Goal: Contribute content: Contribute content

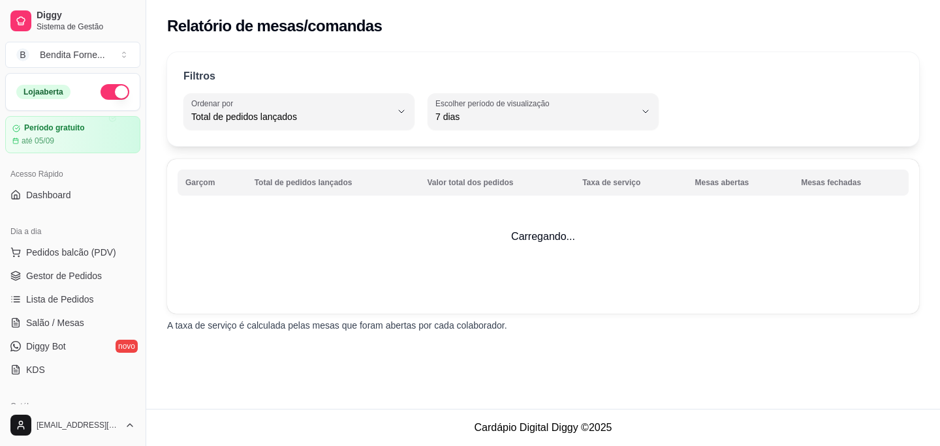
select select "TOTAL_OF_ORDERS"
select select "7"
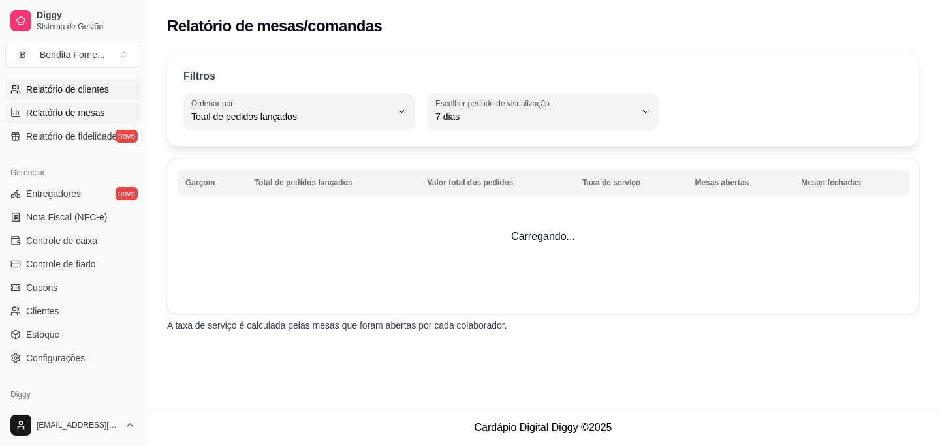
click at [72, 87] on span "Relatório de clientes" at bounding box center [67, 89] width 83 height 13
select select "30"
select select "HIGHEST_TOTAL_SPENT_WITH_ORDERS"
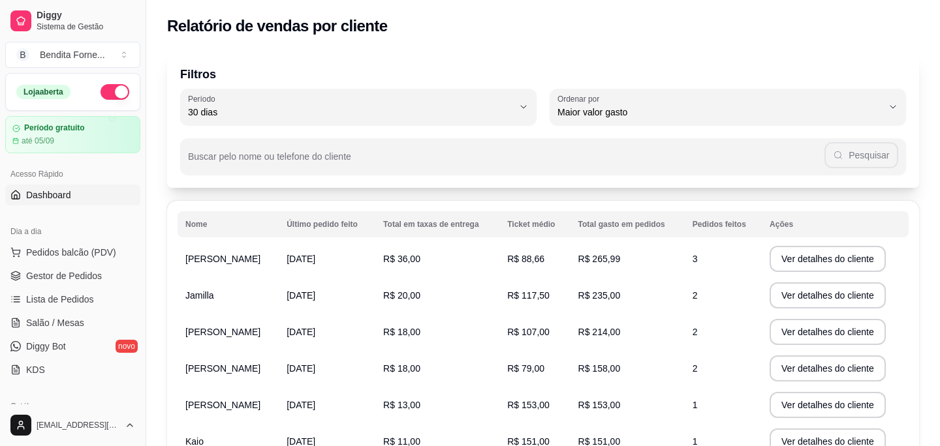
click at [71, 201] on span "Dashboard" at bounding box center [48, 195] width 45 height 13
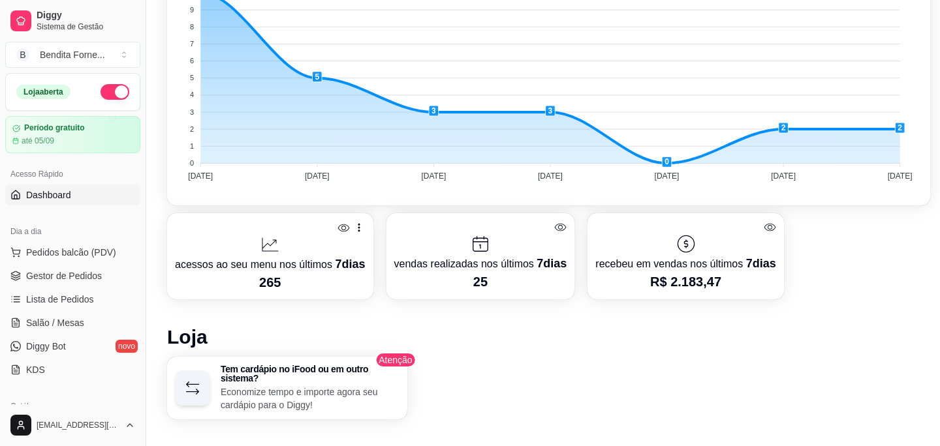
scroll to position [323, 0]
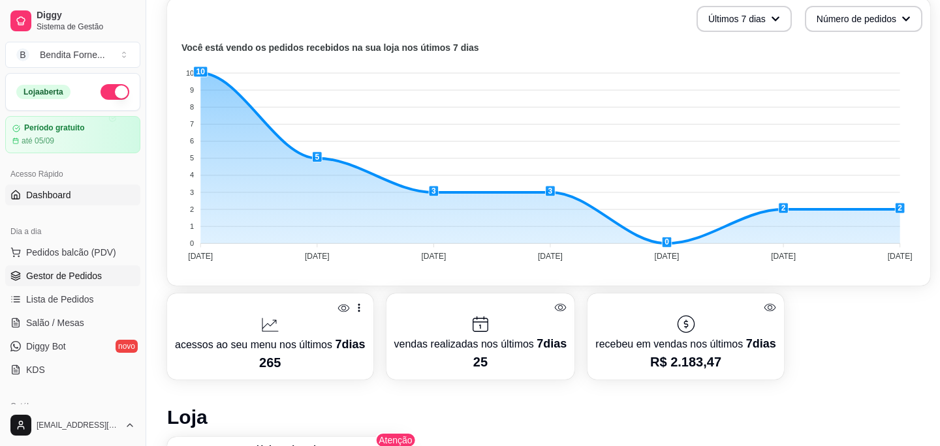
click at [59, 276] on span "Gestor de Pedidos" at bounding box center [64, 275] width 76 height 13
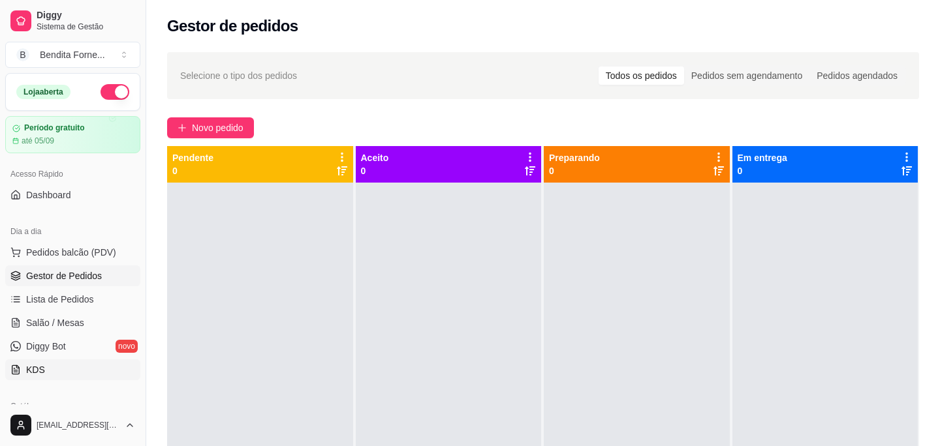
click at [69, 364] on link "KDS" at bounding box center [72, 370] width 135 height 21
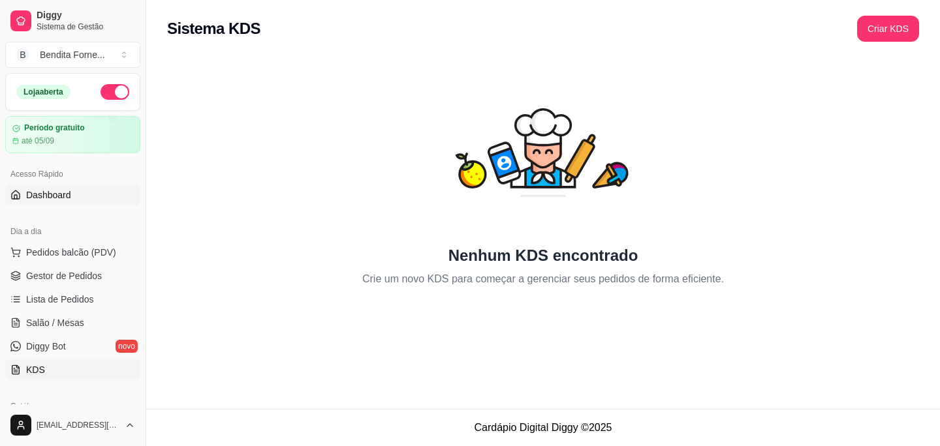
click at [70, 191] on span "Dashboard" at bounding box center [48, 195] width 45 height 13
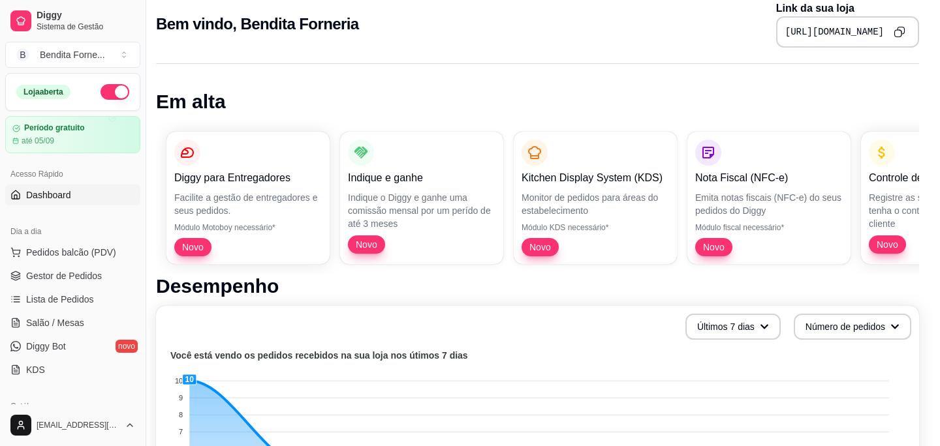
scroll to position [15, 0]
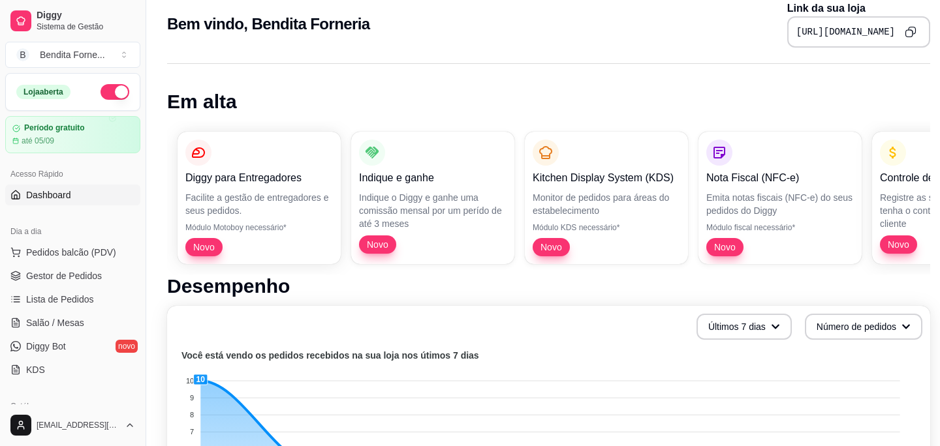
click at [55, 200] on span "Dashboard" at bounding box center [48, 195] width 45 height 13
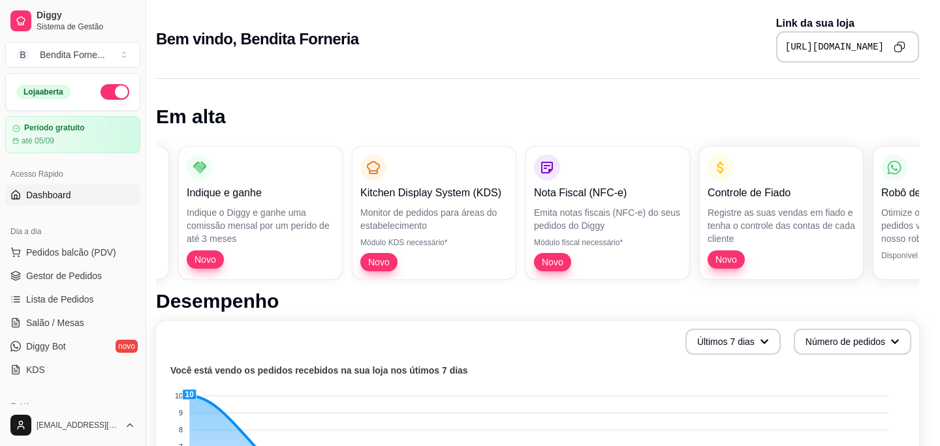
scroll to position [0, 289]
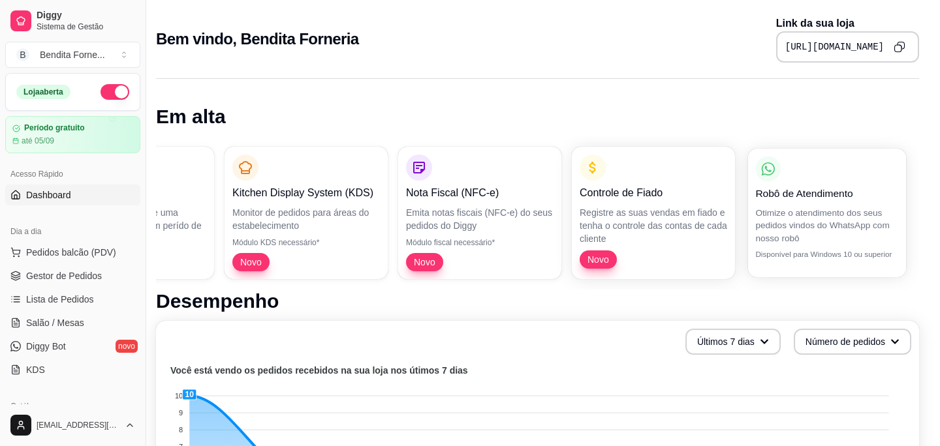
click at [781, 212] on p "Otimize o atendimento dos seus pedidos vindos do WhatsApp com nosso robô" at bounding box center [826, 225] width 143 height 38
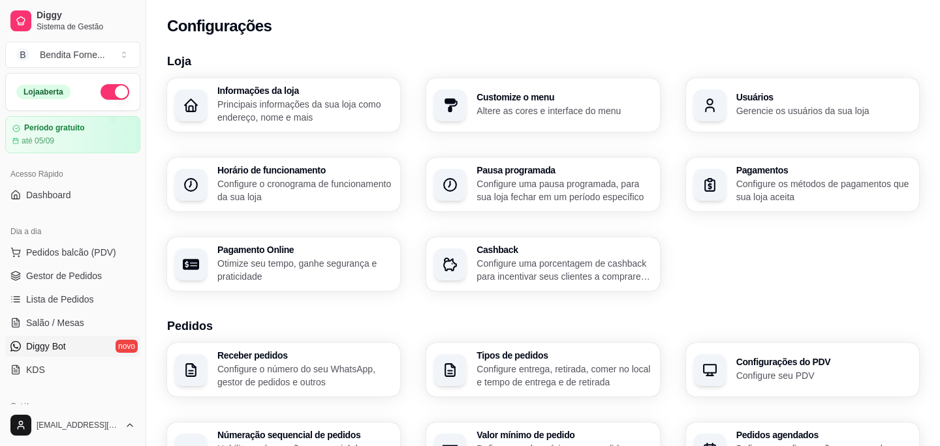
click at [65, 346] on span "Diggy Bot" at bounding box center [46, 346] width 40 height 13
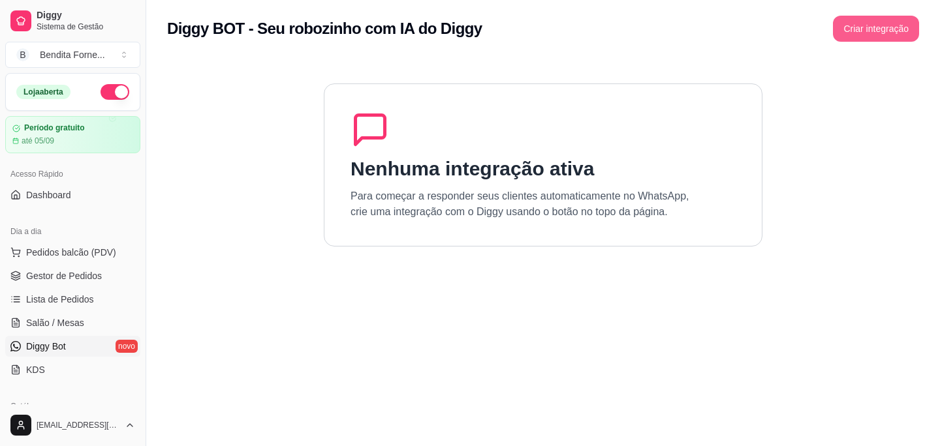
click at [895, 38] on button "Criar integração" at bounding box center [876, 29] width 86 height 26
click at [61, 200] on span "Dashboard" at bounding box center [48, 195] width 45 height 13
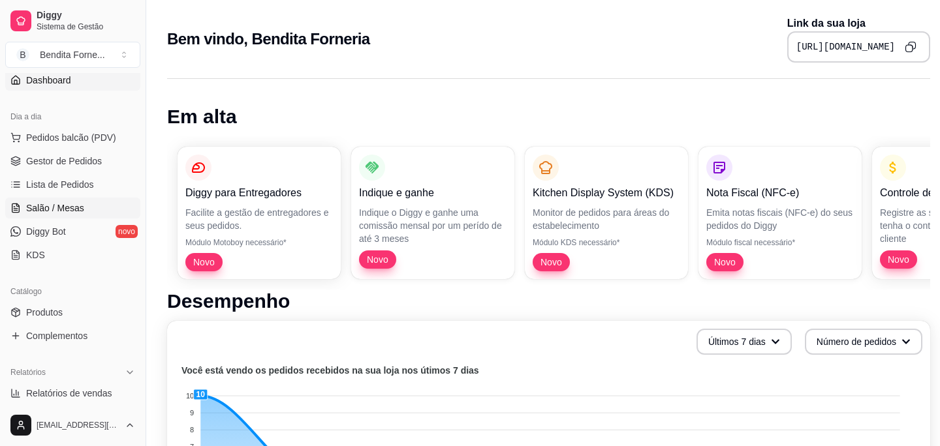
scroll to position [119, 0]
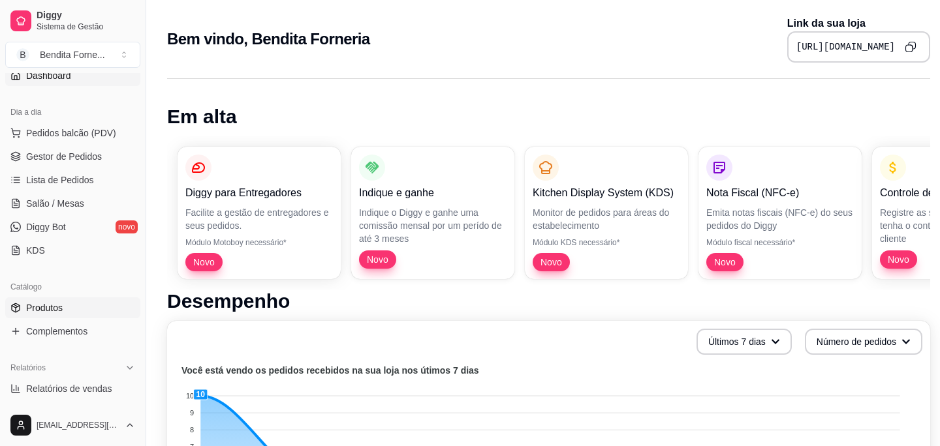
click at [63, 314] on span "Produtos" at bounding box center [44, 307] width 37 height 13
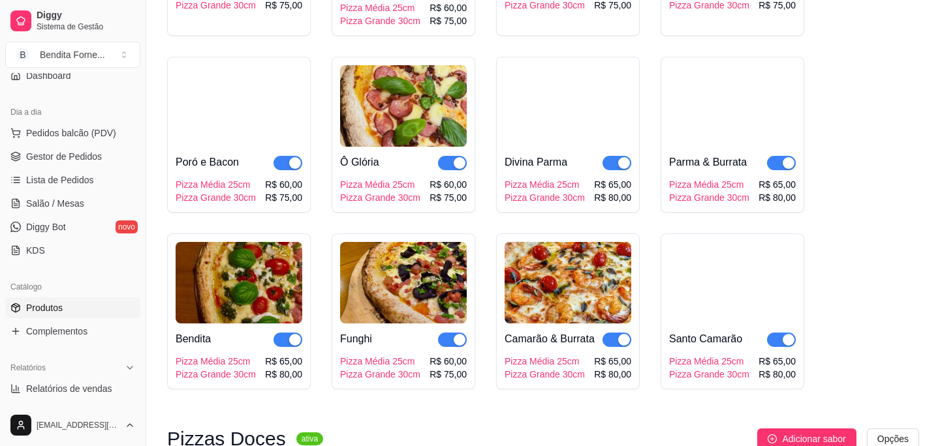
scroll to position [884, 0]
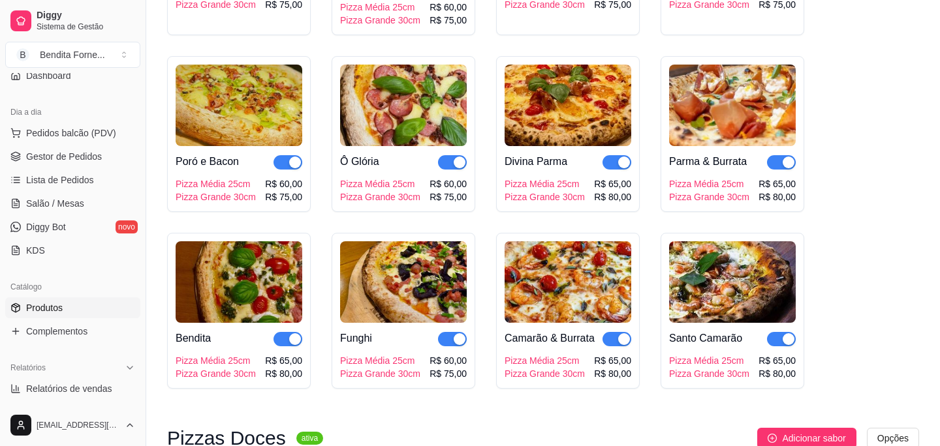
click at [583, 273] on img at bounding box center [567, 282] width 127 height 82
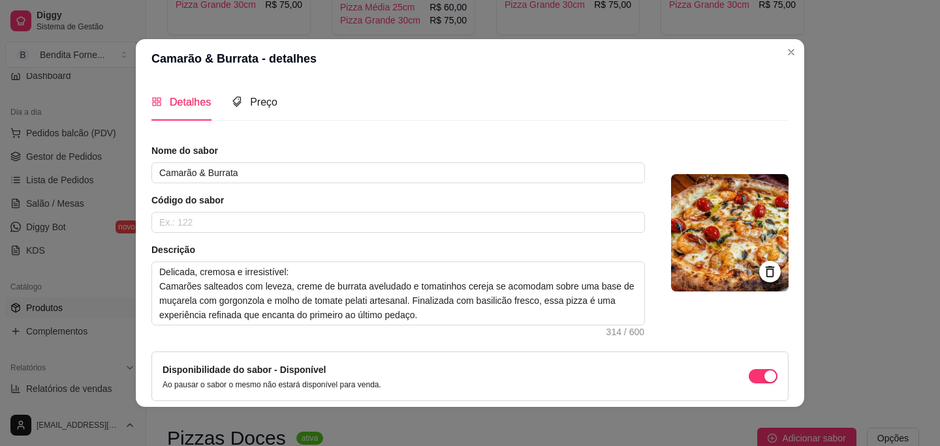
click at [770, 264] on icon at bounding box center [769, 271] width 15 height 15
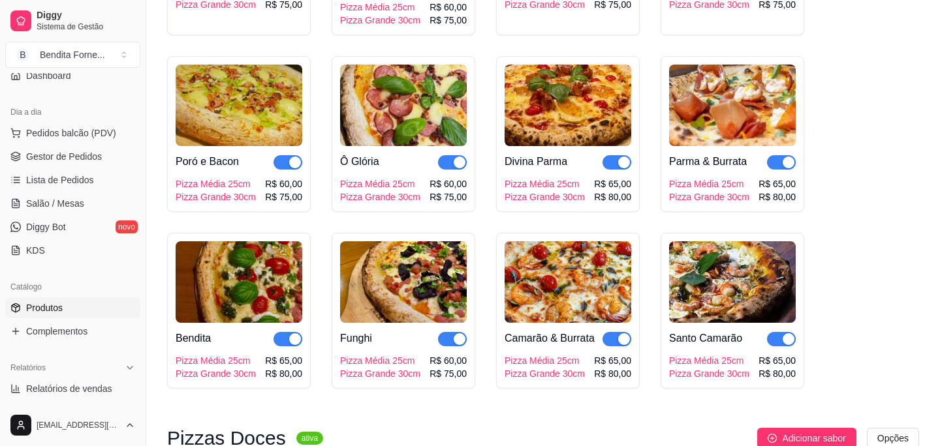
click at [726, 279] on img at bounding box center [732, 282] width 127 height 82
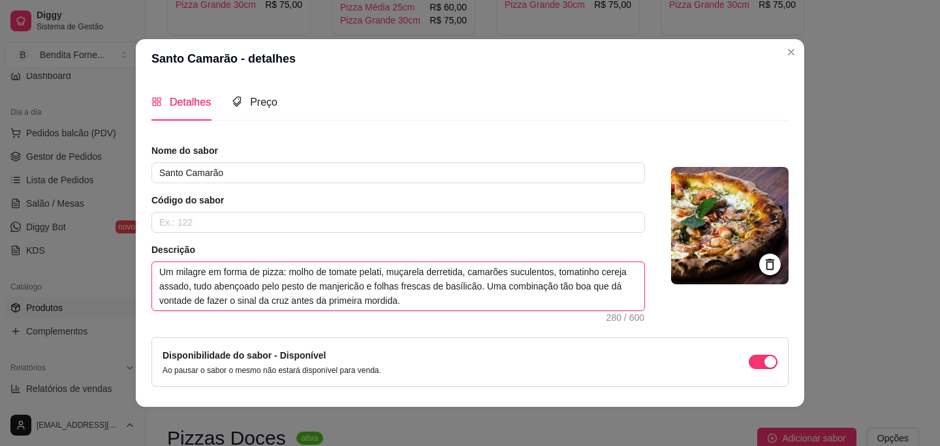
click at [316, 290] on textarea "Um milagre em forma de pizza: molho de tomate pelati, muçarela derretida, camar…" at bounding box center [398, 286] width 492 height 48
type textarea "Um milagre em forma de pizza: molho de tomate pelati, muçarela derretida, camar…"
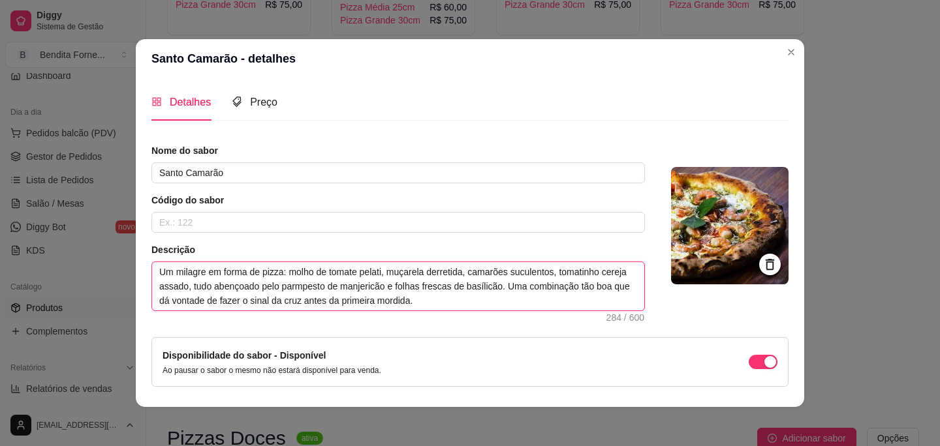
type textarea "Um milagre em forma de pizza: molho de tomate pelati, muçarela derretida, camar…"
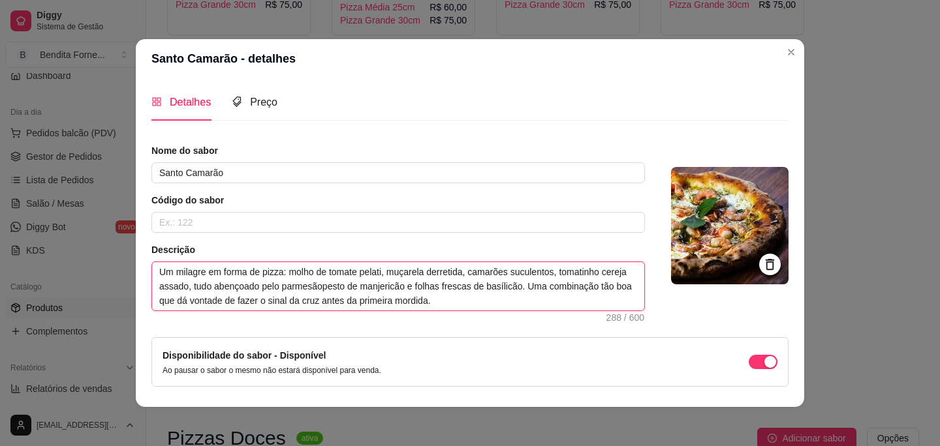
type textarea "Um milagre em forma de pizza: molho de tomate pelati, muçarela derretida, camar…"
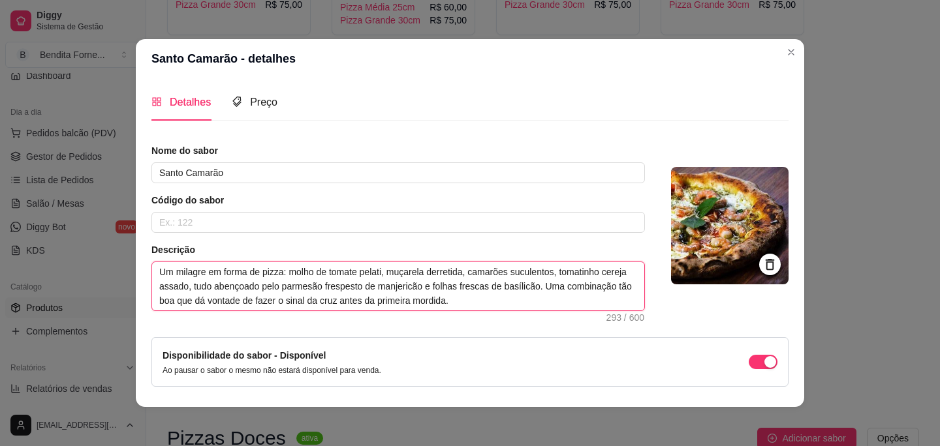
type textarea "Um milagre em forma de pizza: molho de tomate pelati, muçarela derretida, camar…"
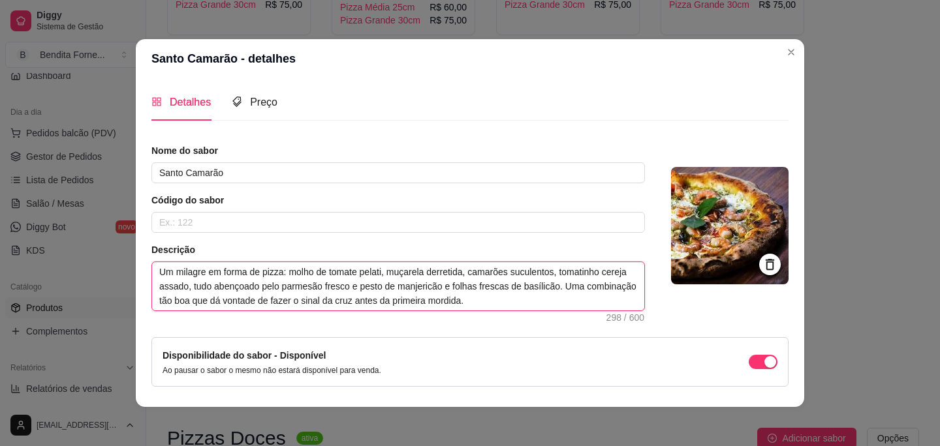
type textarea "Um milagre em forma de pizza: molho de tomate pelati, muçarela derretida, camar…"
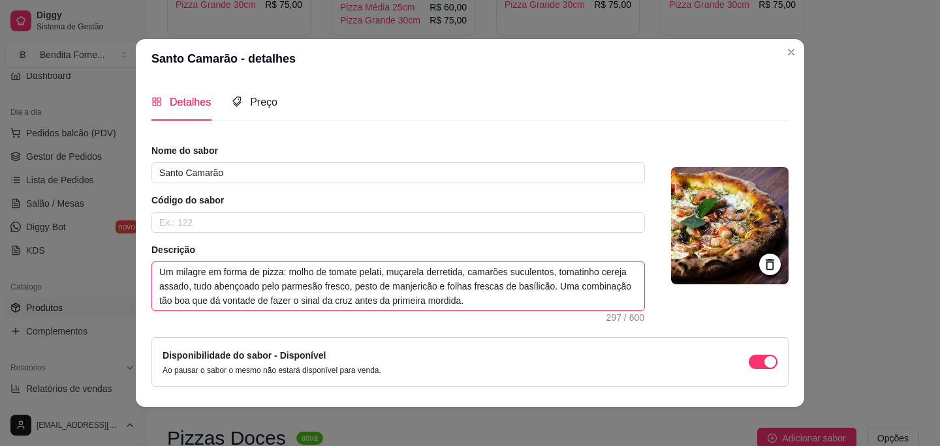
click at [527, 289] on textarea "Um milagre em forma de pizza: molho de tomate pelati, muçarela derretida, camar…" at bounding box center [398, 286] width 492 height 48
click at [558, 298] on textarea "Um milagre em forma de pizza: molho de tomate pelati, muçarela derretida, camar…" at bounding box center [398, 286] width 492 height 48
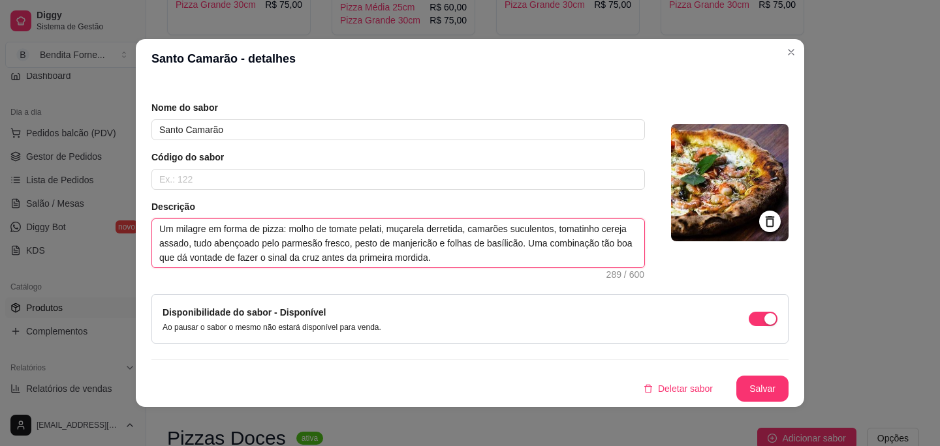
type textarea "Um milagre em forma de pizza: molho de tomate pelati, muçarela derretida, camar…"
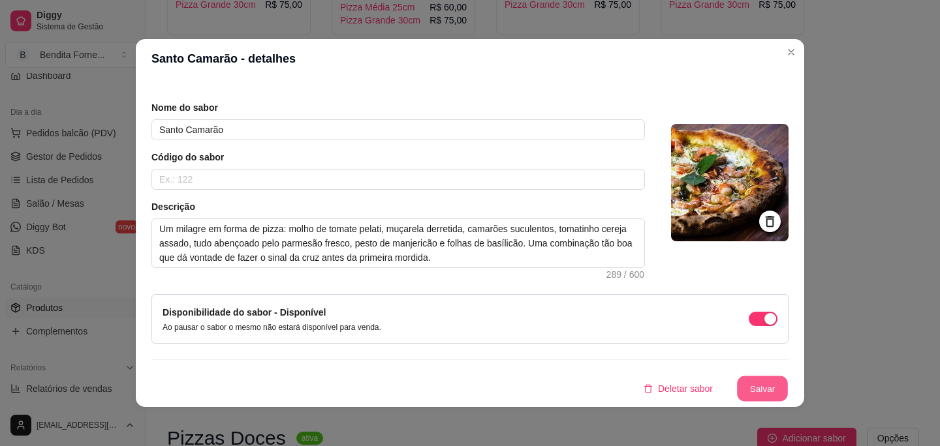
click at [744, 384] on button "Salvar" at bounding box center [762, 389] width 51 height 25
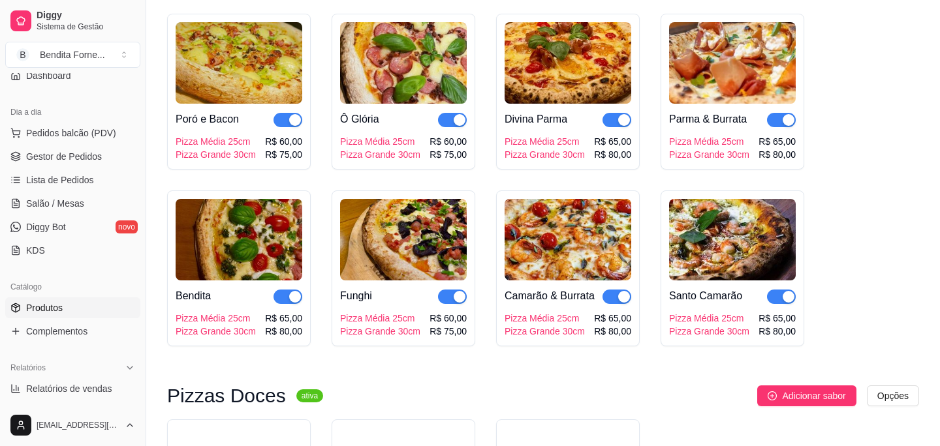
scroll to position [927, 0]
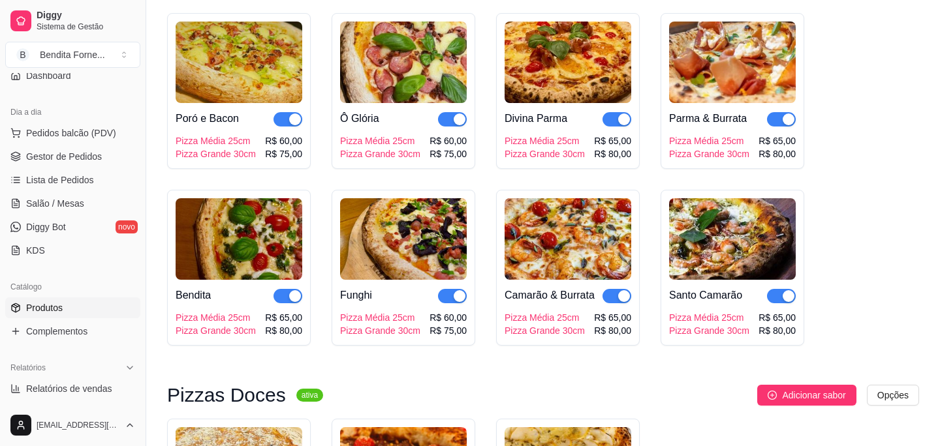
click at [572, 59] on img at bounding box center [567, 63] width 127 height 82
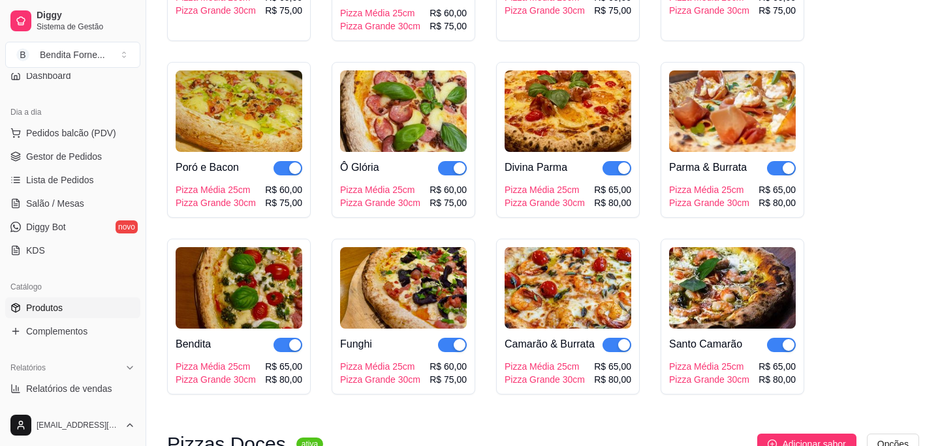
scroll to position [879, 0]
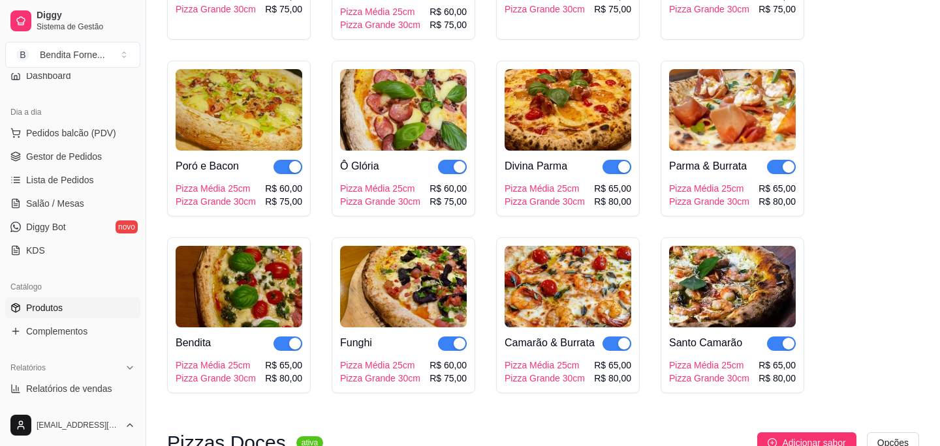
click at [557, 274] on img at bounding box center [567, 287] width 127 height 82
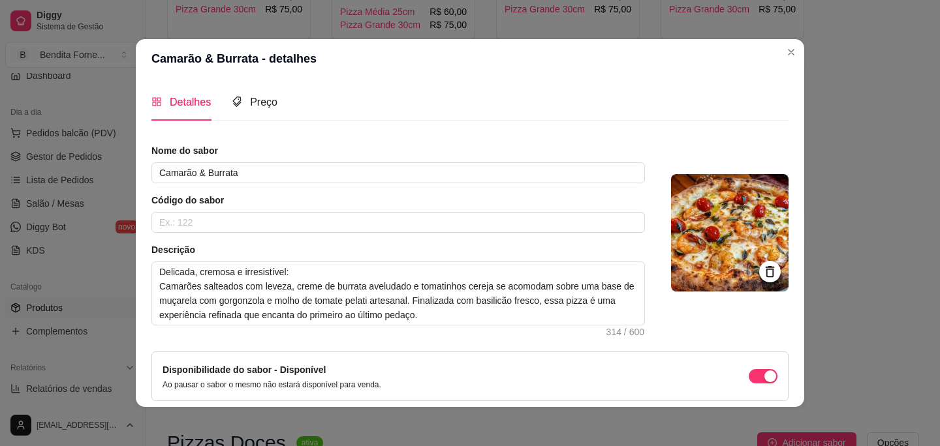
click at [767, 271] on icon at bounding box center [769, 271] width 15 height 15
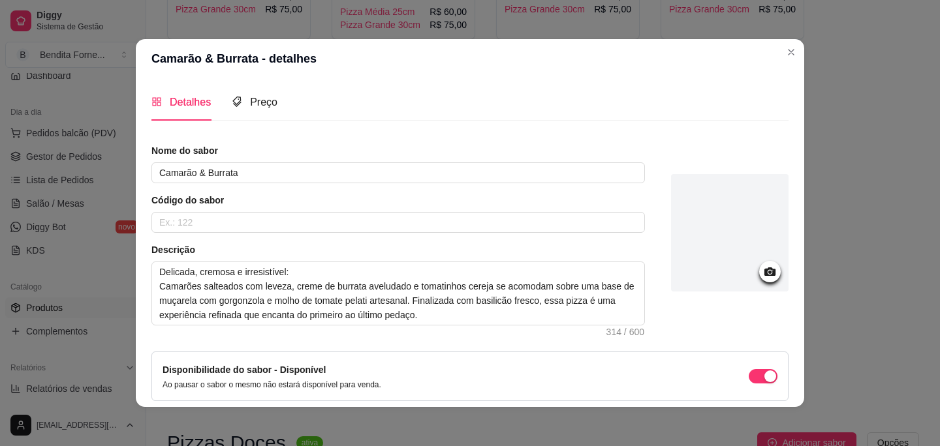
click at [767, 271] on icon at bounding box center [769, 272] width 11 height 8
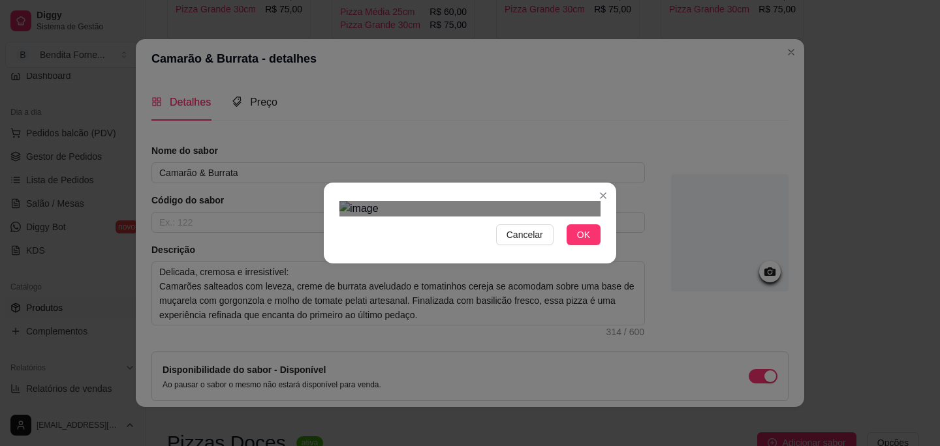
click at [556, 296] on div "Use the arrow keys to move the crop selection area" at bounding box center [469, 413] width 235 height 235
click at [392, 217] on div at bounding box center [469, 209] width 261 height 16
click at [460, 305] on div "Use the arrow keys to move the crop selection area" at bounding box center [493, 402] width 194 height 194
click at [585, 245] on button "OK" at bounding box center [583, 234] width 34 height 21
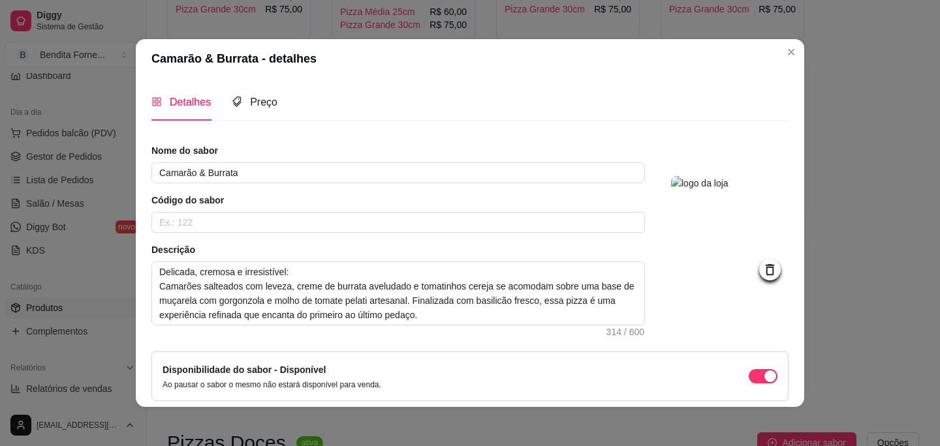
scroll to position [57, 0]
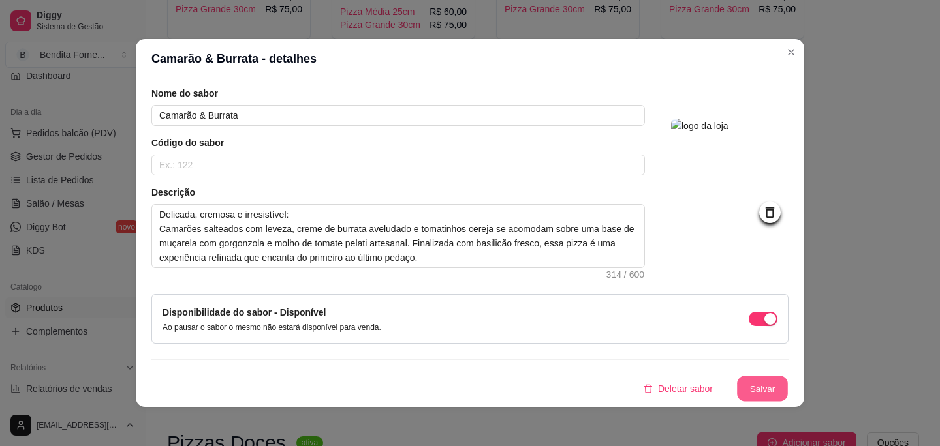
click at [767, 390] on button "Salvar" at bounding box center [762, 389] width 51 height 25
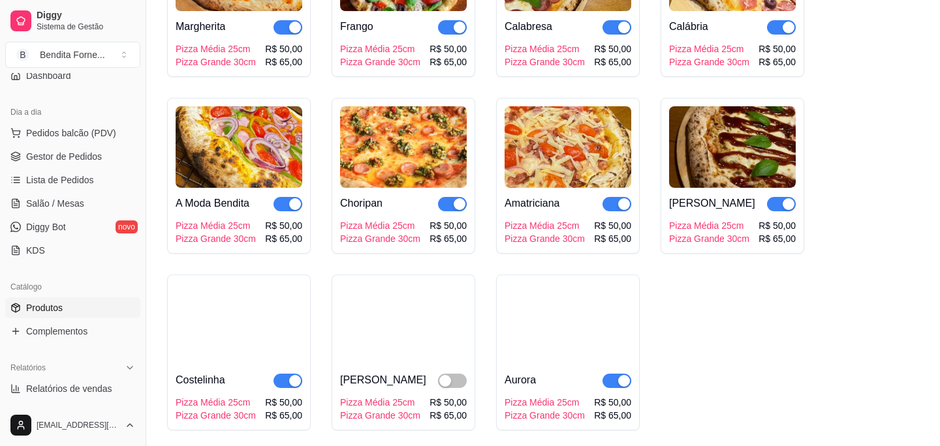
scroll to position [0, 0]
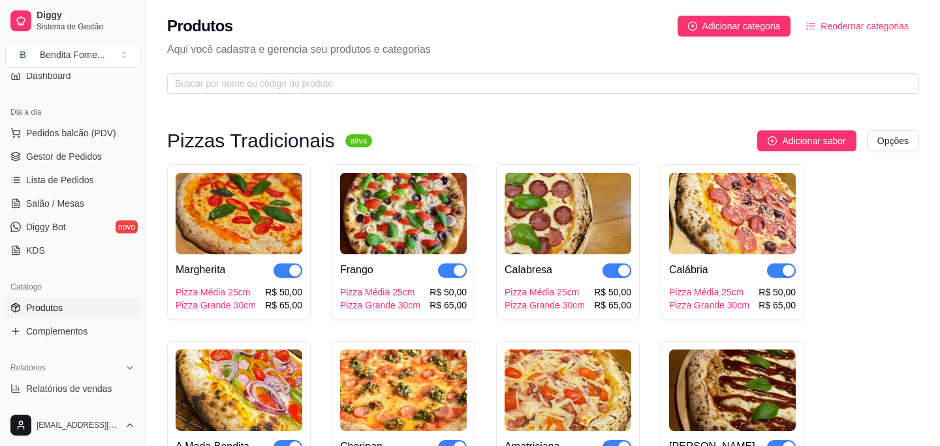
click at [57, 72] on div "Diggy Sistema de Gestão B Bendita Forne ..." at bounding box center [73, 36] width 146 height 73
click at [61, 75] on span "Dashboard" at bounding box center [48, 75] width 45 height 13
